Goal: Entertainment & Leisure: Browse casually

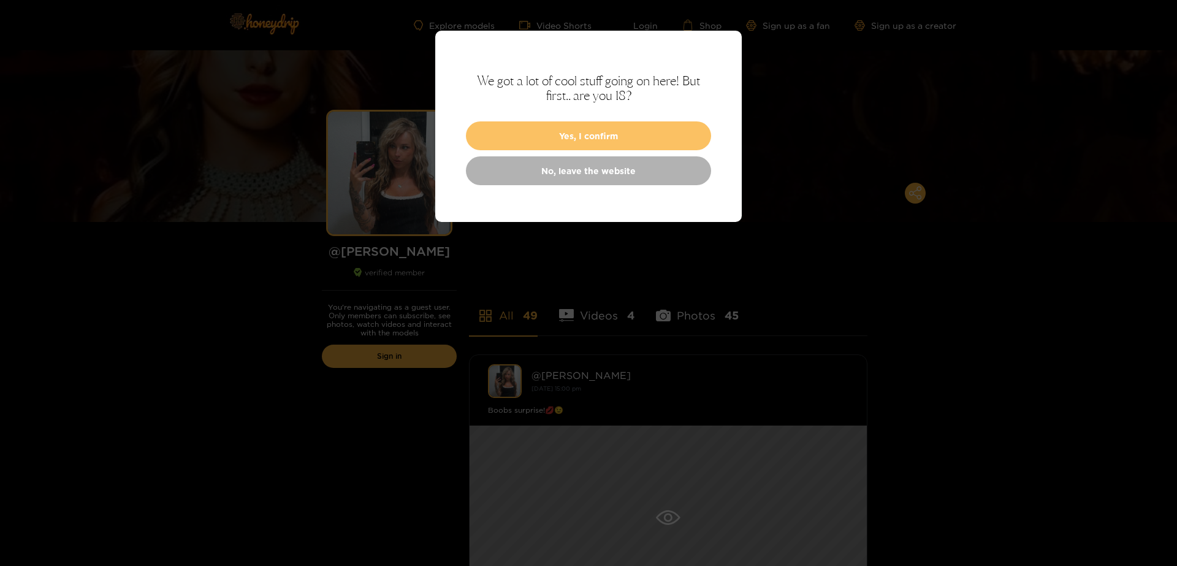
click at [592, 135] on button "Yes, I confirm" at bounding box center [588, 135] width 245 height 29
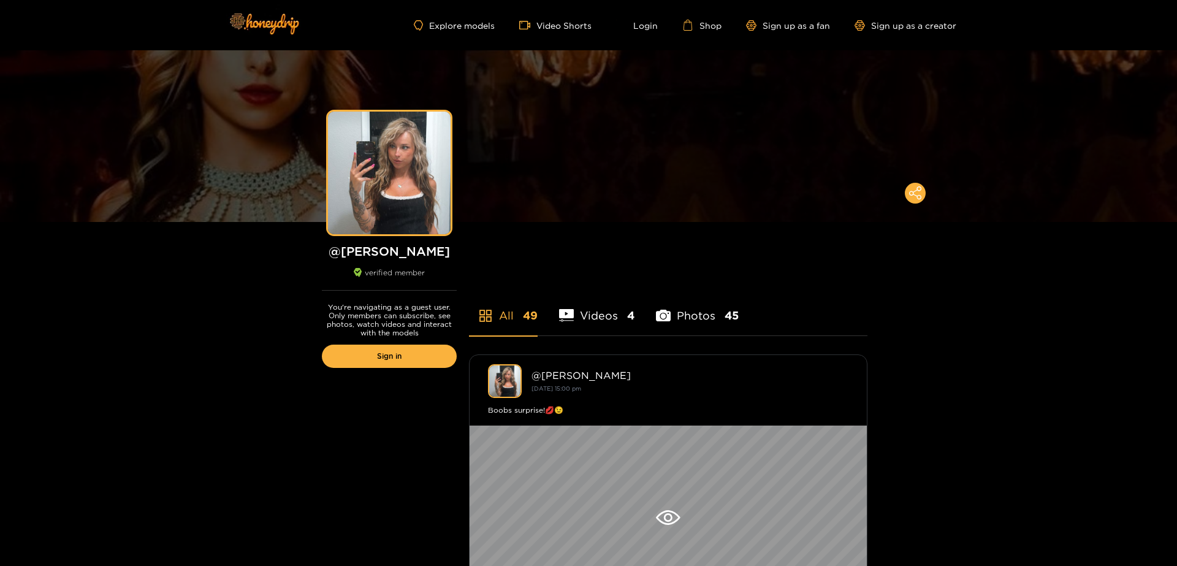
scroll to position [153, 0]
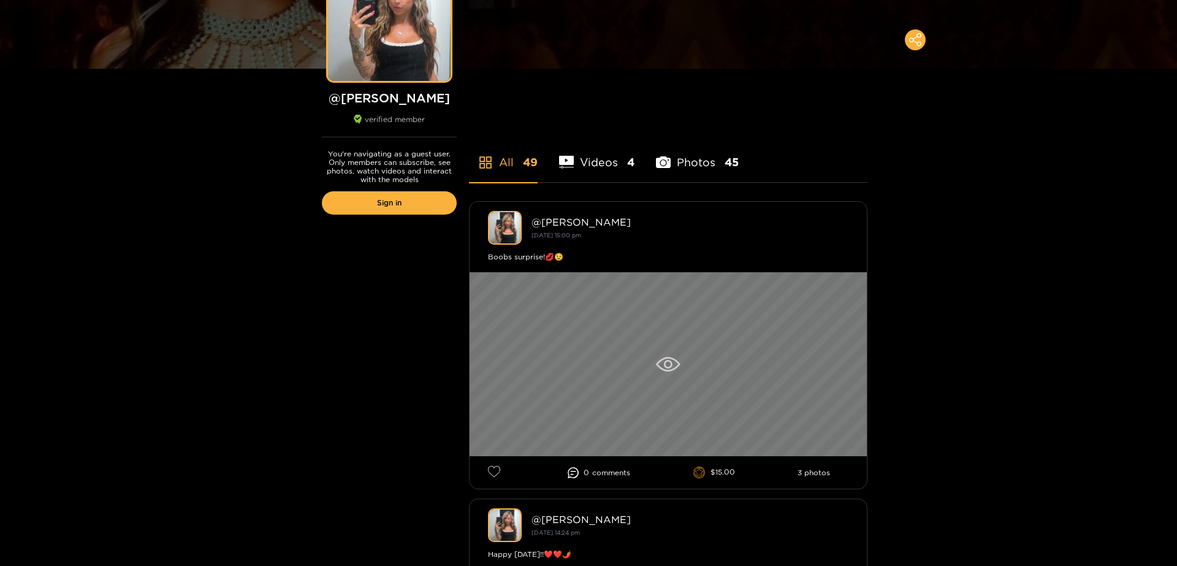
click at [667, 362] on icon at bounding box center [668, 364] width 9 height 9
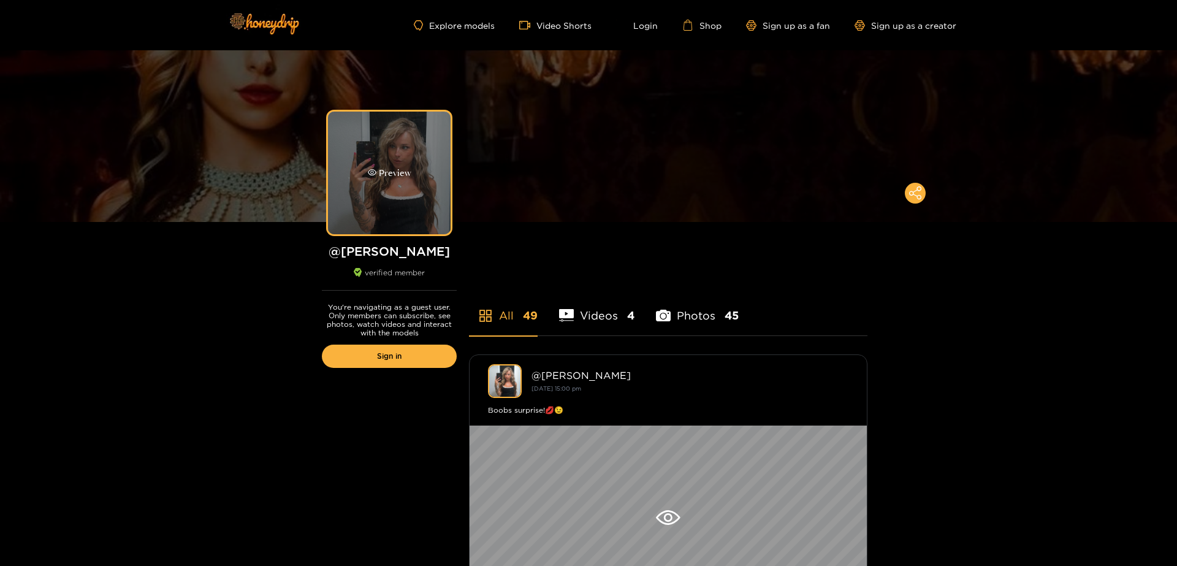
click at [388, 179] on div "Preview" at bounding box center [390, 173] width 44 height 14
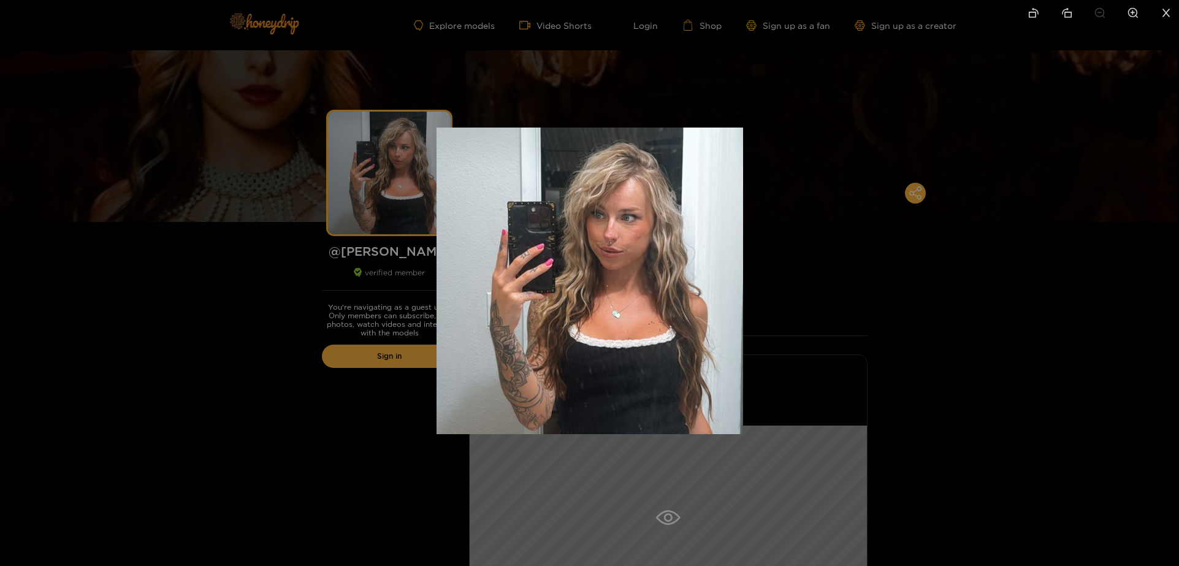
click at [687, 295] on img at bounding box center [590, 281] width 307 height 307
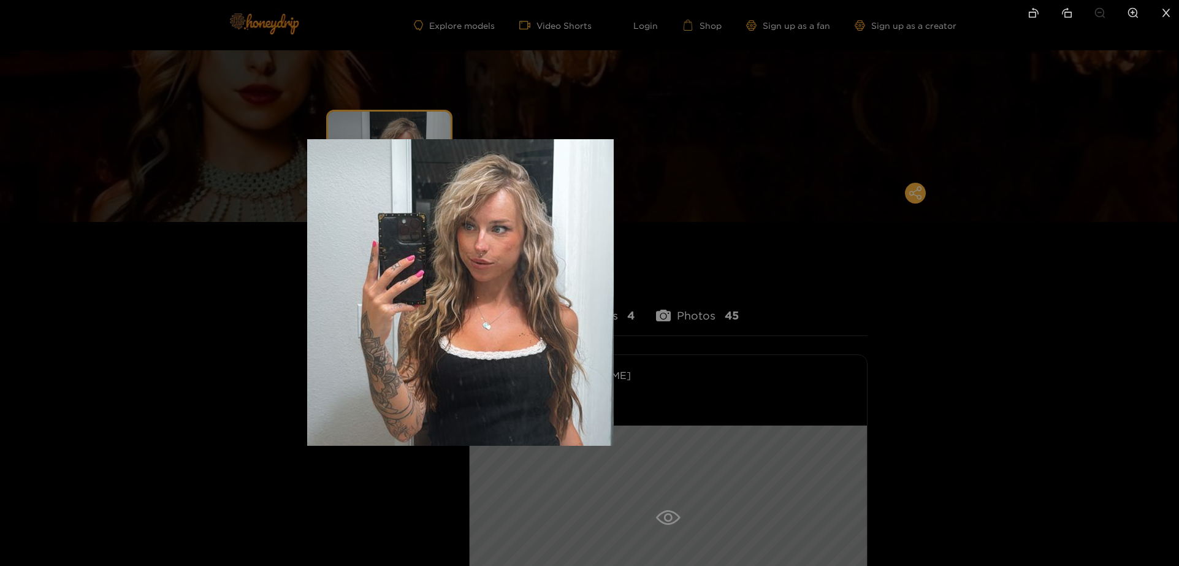
drag, startPoint x: 687, startPoint y: 295, endPoint x: 557, endPoint y: 307, distance: 130.0
click at [557, 307] on img at bounding box center [460, 292] width 307 height 307
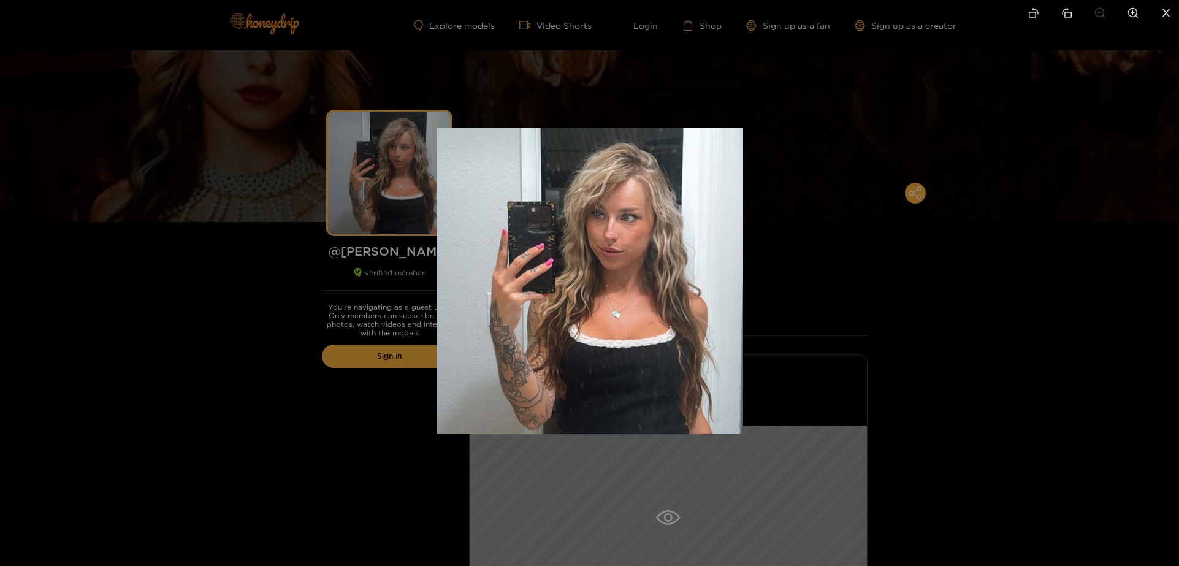
click at [319, 413] on div at bounding box center [589, 283] width 1179 height 566
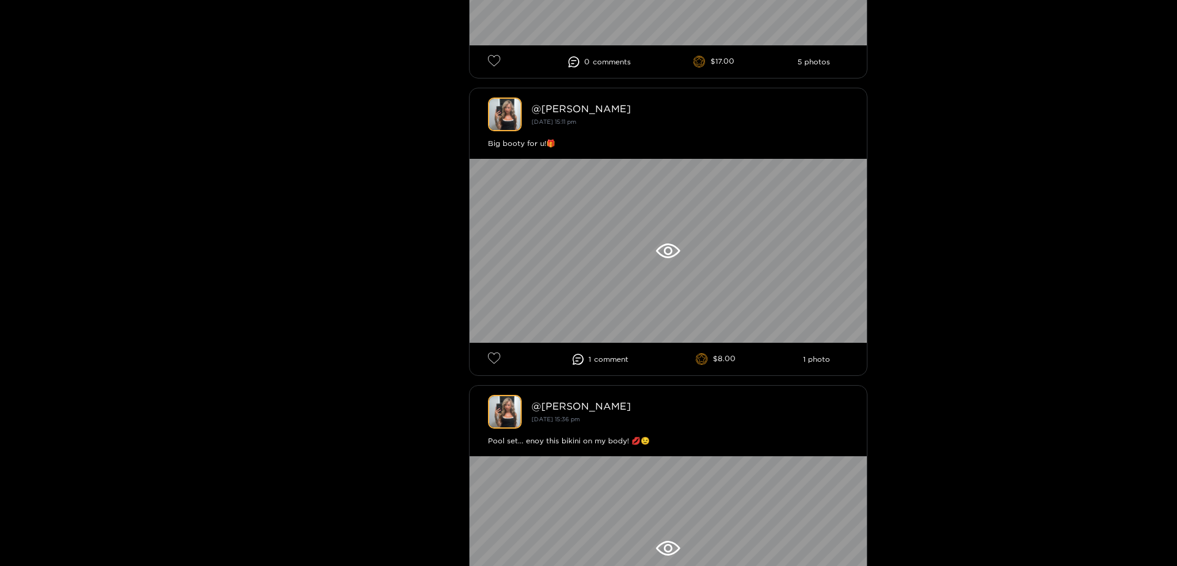
scroll to position [1226, 0]
